Goal: Go to known website: Go to known website

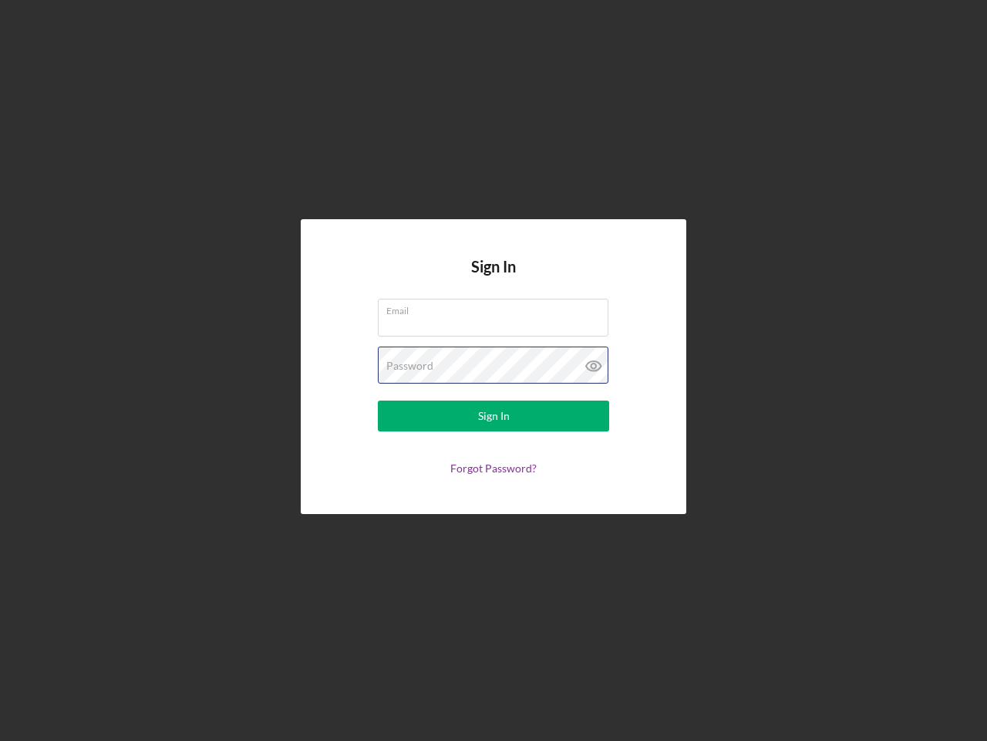
click at [494, 370] on div "Password" at bounding box center [493, 365] width 231 height 39
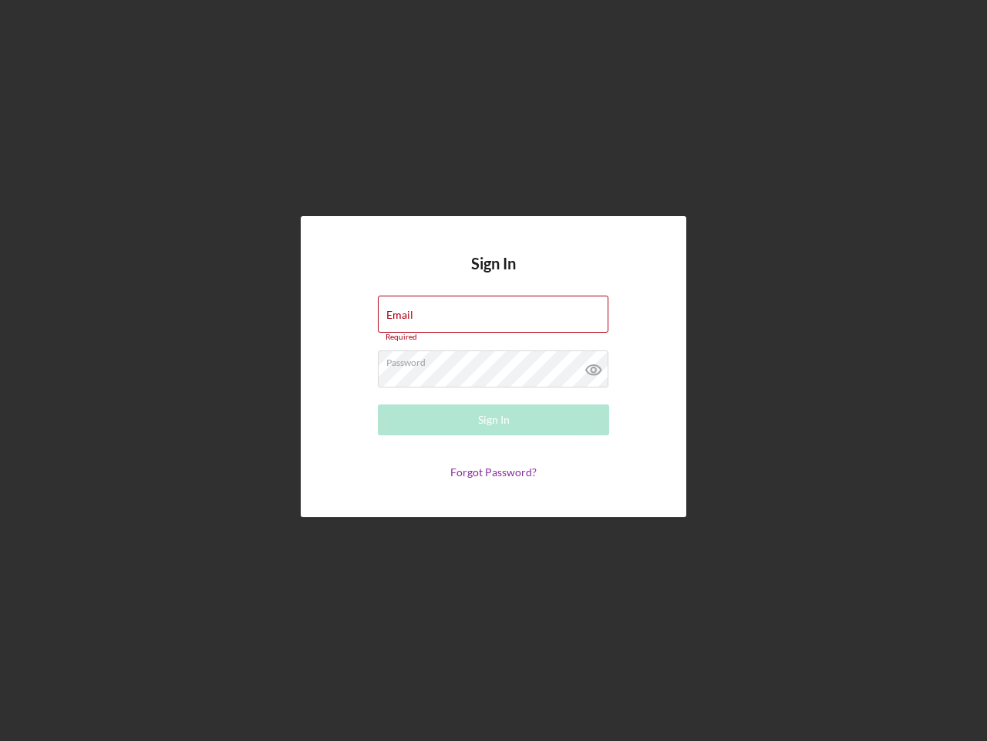
click at [594, 366] on icon at bounding box center [594, 369] width 39 height 39
